Goal: Task Accomplishment & Management: Use online tool/utility

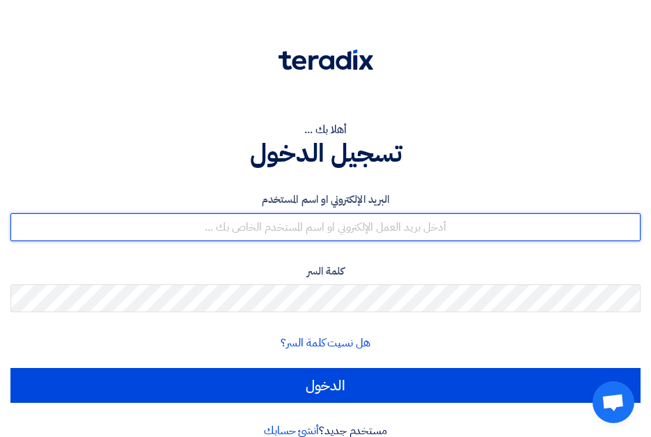
click at [367, 226] on input "text" at bounding box center [325, 227] width 630 height 28
type input "[EMAIL_ADDRESS][DOMAIN_NAME]"
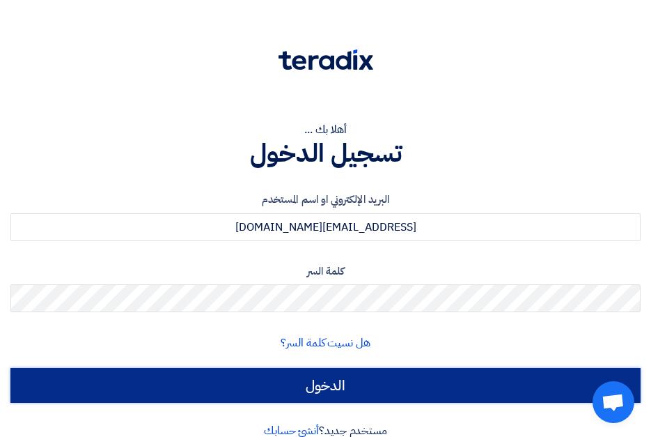
click at [295, 393] on input "الدخول" at bounding box center [325, 385] width 630 height 35
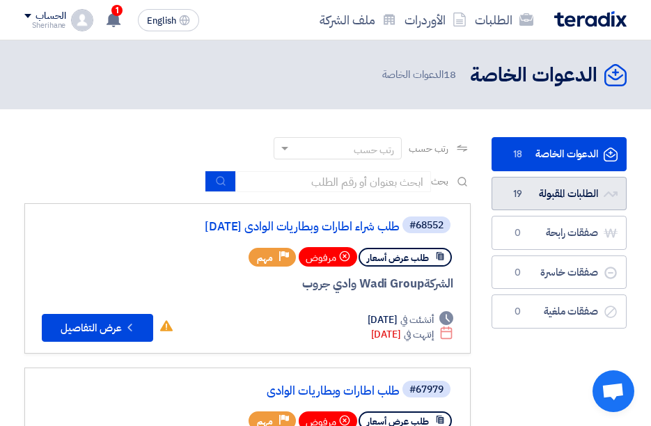
click at [542, 206] on link "الطلبات المقبولة الطلبات المقبولة 19" at bounding box center [559, 194] width 135 height 34
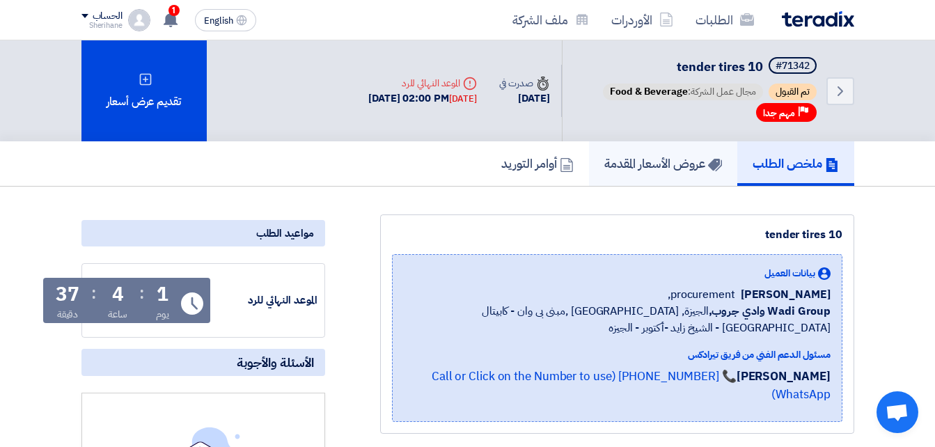
click at [645, 178] on link "عروض الأسعار المقدمة" at bounding box center [663, 163] width 148 height 45
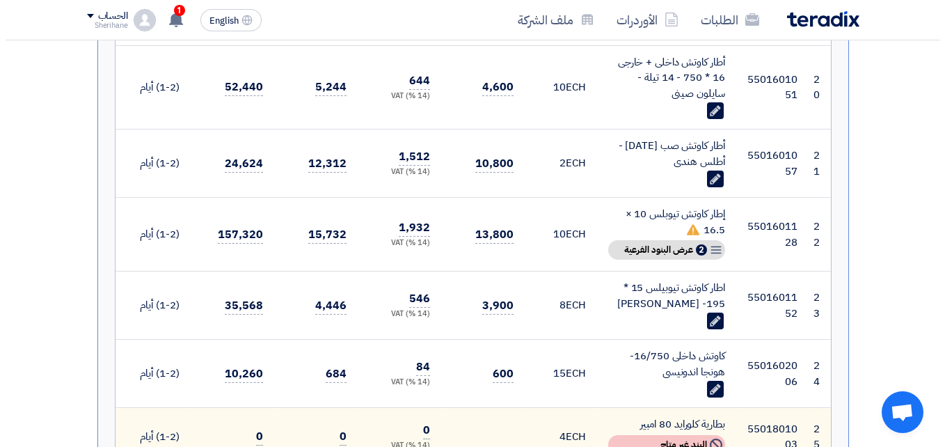
scroll to position [1949, 0]
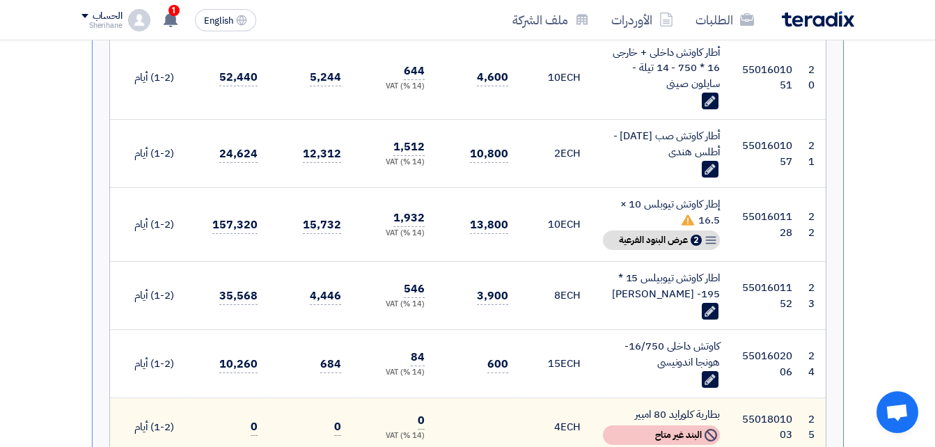
click at [594, 244] on td "إطار كاوتش تيوبلس 10 × 16.5 Breakdown 2 عرض البنود الفرعية" at bounding box center [661, 225] width 139 height 74
click at [597, 262] on td "اطار كاوتش تيوبيلس 15 * 195- [PERSON_NAME] Edit" at bounding box center [661, 296] width 139 height 68
click at [633, 235] on span "عرض البنود الفرعية" at bounding box center [653, 240] width 69 height 10
